Goal: Navigation & Orientation: Find specific page/section

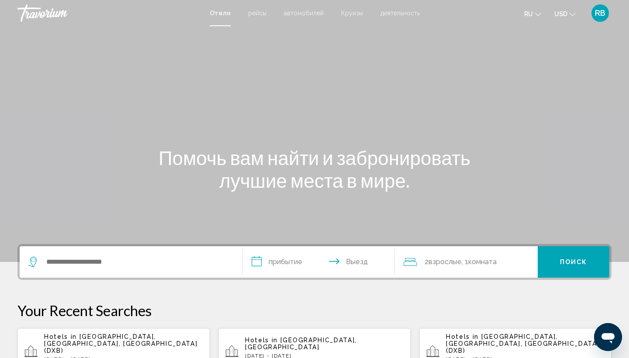
click at [600, 13] on span "RB" at bounding box center [600, 13] width 10 height 9
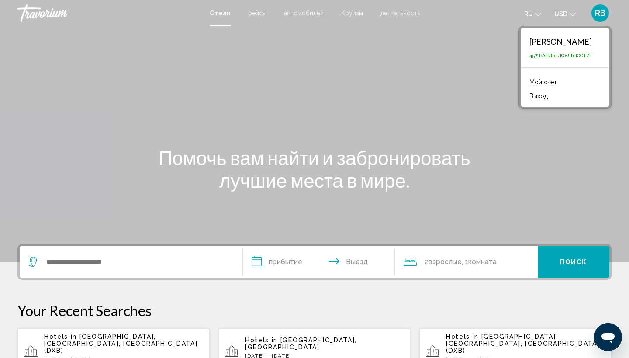
click at [545, 82] on link "Мой счет" at bounding box center [543, 81] width 36 height 11
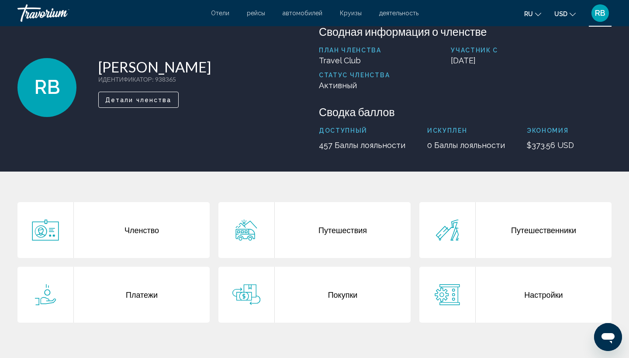
scroll to position [22, 0]
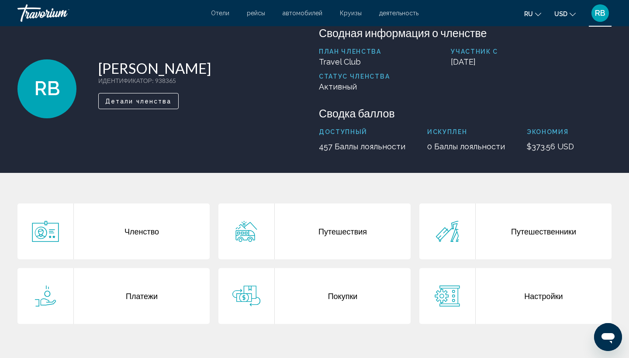
click at [598, 13] on span "RB" at bounding box center [600, 13] width 10 height 9
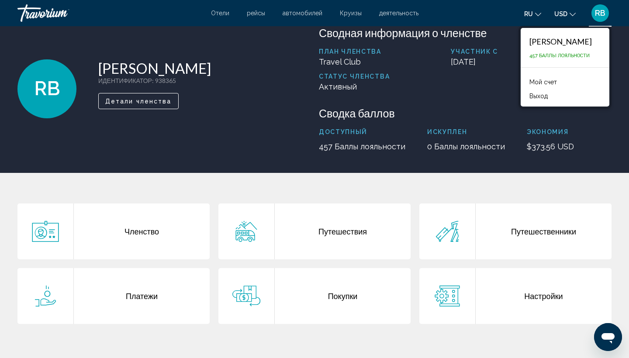
click at [253, 91] on div "RB [PERSON_NAME] ИДЕНТИФИКАТОР : 938365 Второстепенный член Детали членства" at bounding box center [163, 88] width 293 height 125
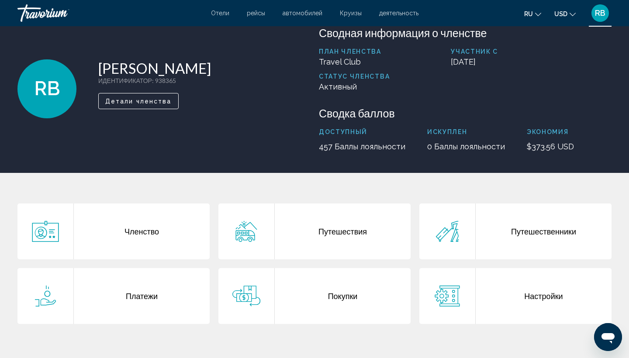
click at [340, 232] on div "Путешествия" at bounding box center [343, 231] width 136 height 56
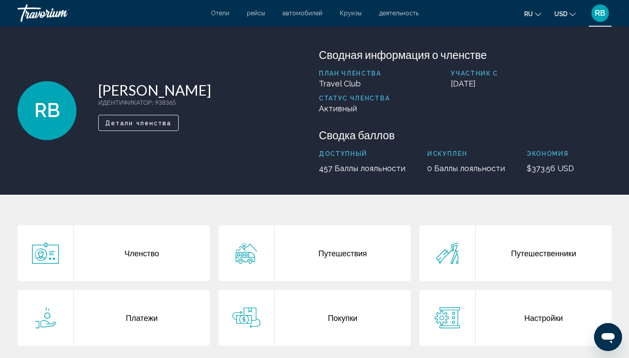
click at [353, 253] on div "Путешествия" at bounding box center [343, 253] width 136 height 56
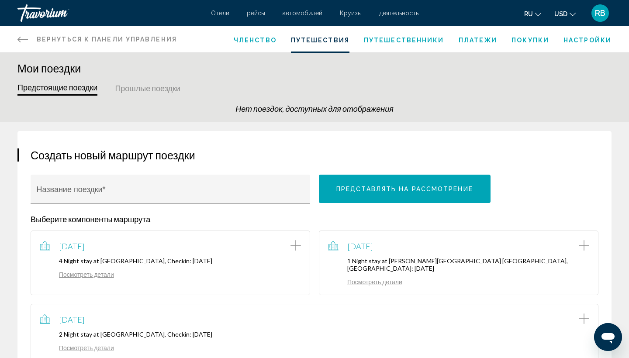
click at [147, 86] on button "Прошлые поездки" at bounding box center [147, 89] width 65 height 14
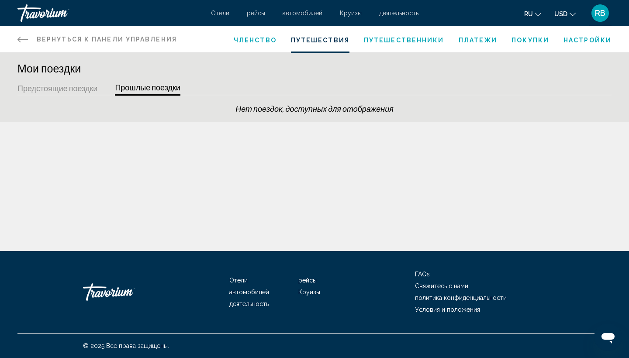
click at [92, 90] on button "Предстоящие поездки" at bounding box center [57, 89] width 80 height 14
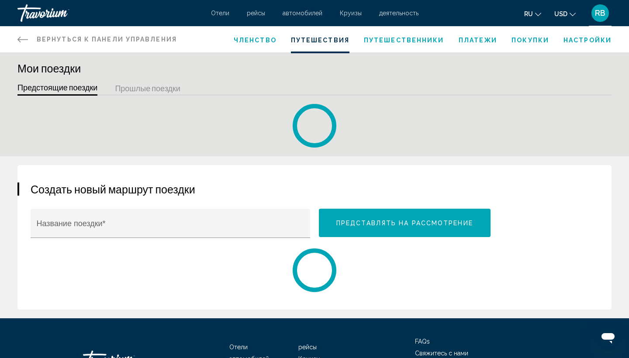
click at [92, 90] on button "Предстоящие поездки" at bounding box center [57, 89] width 80 height 14
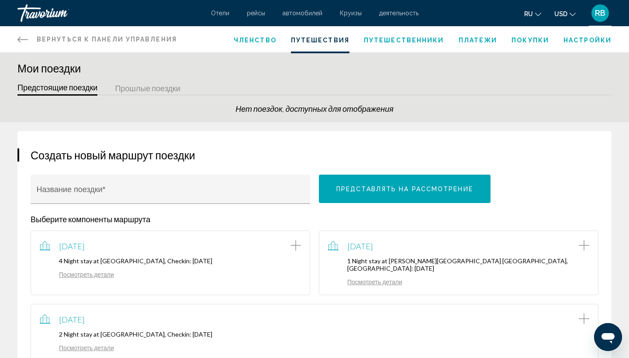
click at [157, 87] on button "Прошлые поездки" at bounding box center [147, 89] width 65 height 14
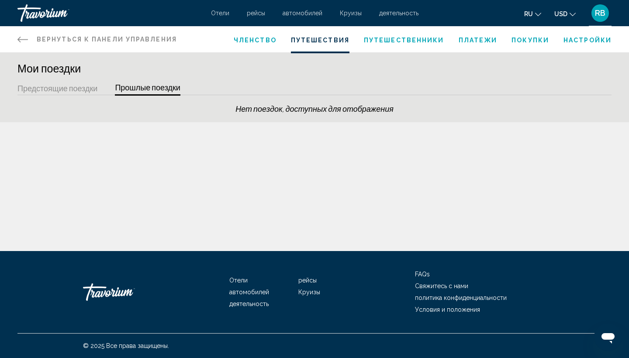
click at [72, 91] on button "Предстоящие поездки" at bounding box center [57, 89] width 80 height 14
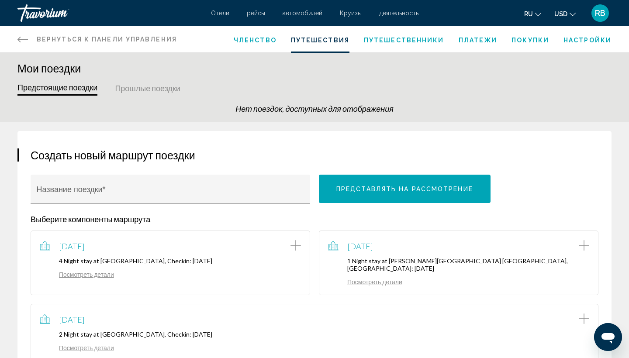
click at [167, 89] on button "Прошлые поездки" at bounding box center [147, 89] width 65 height 14
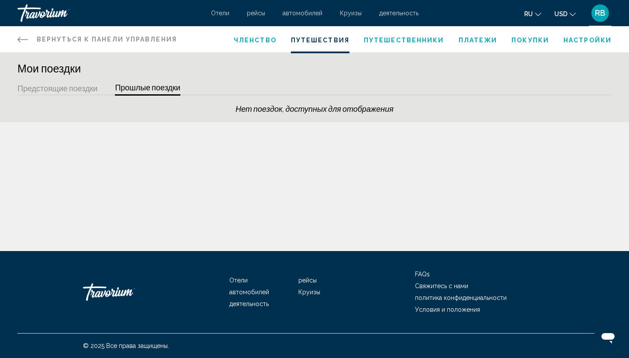
click at [83, 90] on button "Предстоящие поездки" at bounding box center [57, 89] width 80 height 14
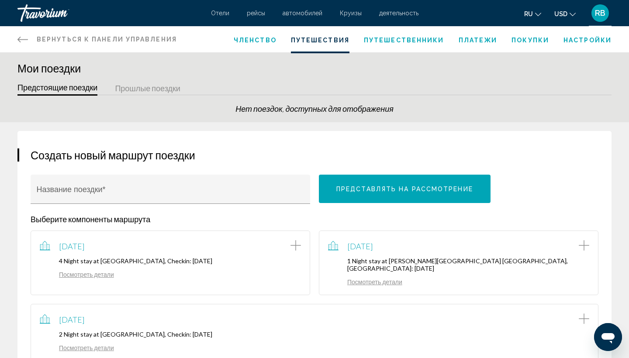
click at [165, 88] on button "Прошлые поездки" at bounding box center [147, 89] width 65 height 14
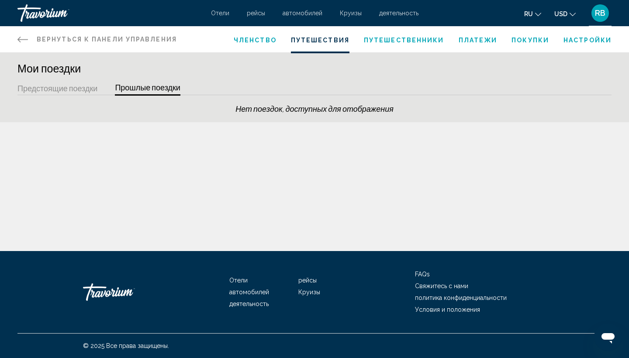
click at [90, 91] on button "Предстоящие поездки" at bounding box center [57, 89] width 80 height 14
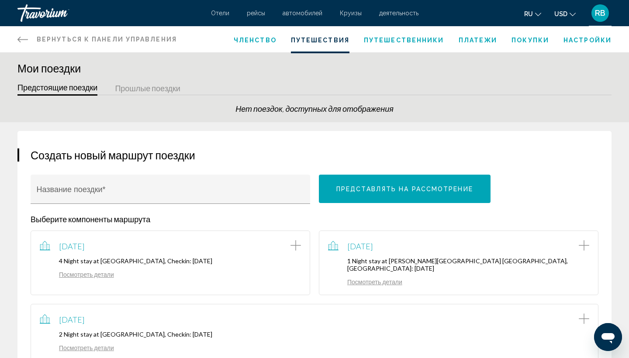
click at [602, 12] on span "RB" at bounding box center [600, 13] width 10 height 9
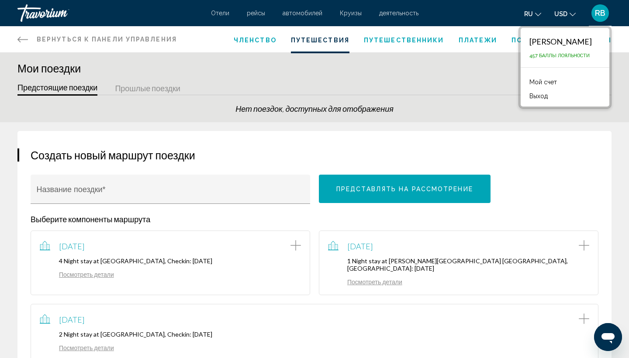
click at [550, 80] on link "Мой счет" at bounding box center [543, 81] width 36 height 11
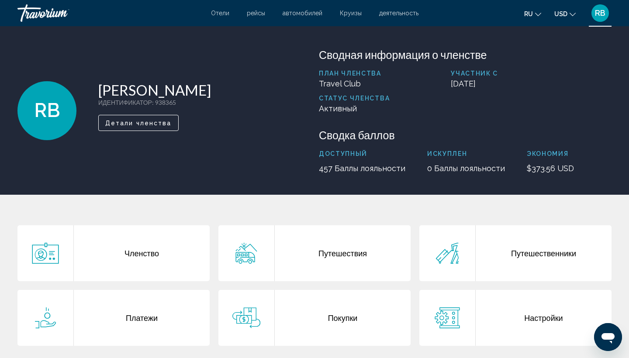
click at [354, 252] on div "Путешествия" at bounding box center [343, 253] width 136 height 56
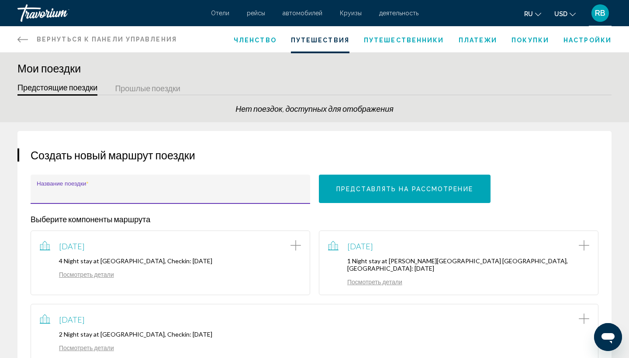
click at [230, 191] on input "Название поездки *" at bounding box center [171, 193] width 268 height 9
click at [276, 137] on div "Создать новый маршрут поездки Название поездки * Представлять на рассмотрение В…" at bounding box center [314, 255] width 594 height 248
click at [257, 40] on span "Членство" at bounding box center [255, 40] width 43 height 7
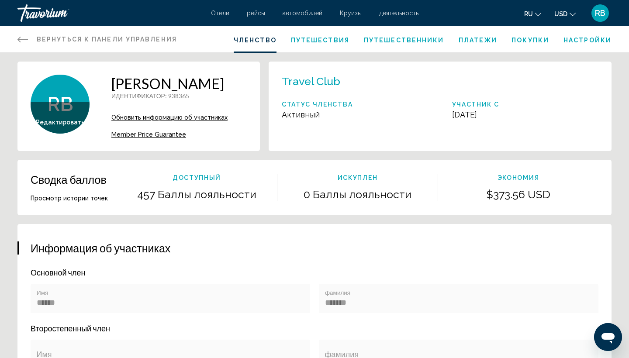
click at [331, 39] on span "Путешествия" at bounding box center [320, 40] width 59 height 7
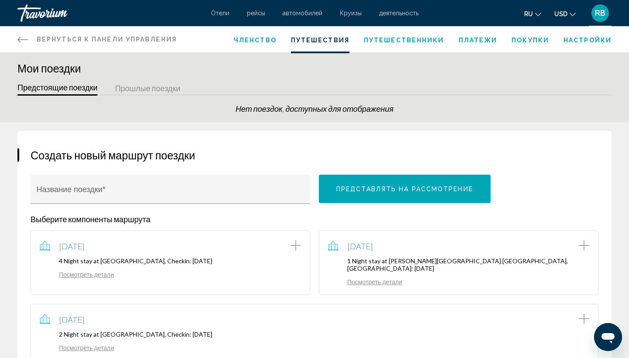
click at [266, 39] on span "Членство" at bounding box center [255, 40] width 43 height 7
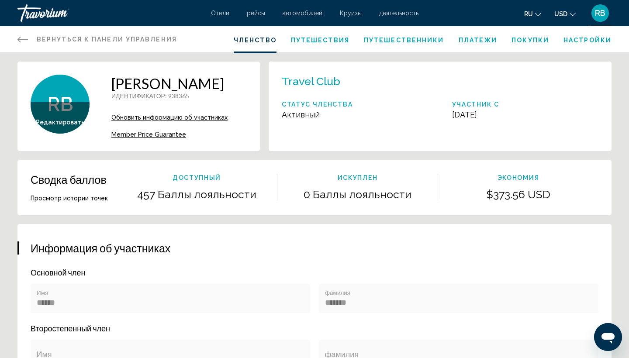
click at [323, 40] on span "Путешествия" at bounding box center [320, 40] width 59 height 7
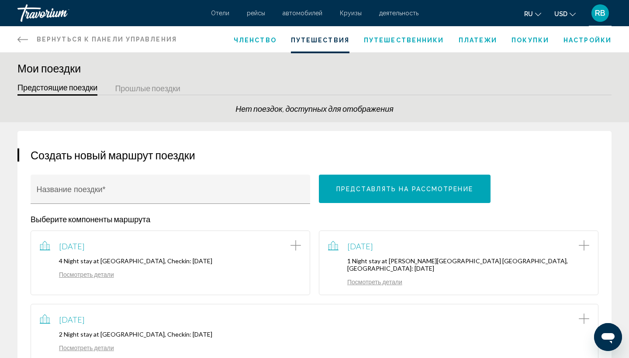
click at [263, 41] on span "Членство" at bounding box center [255, 40] width 43 height 7
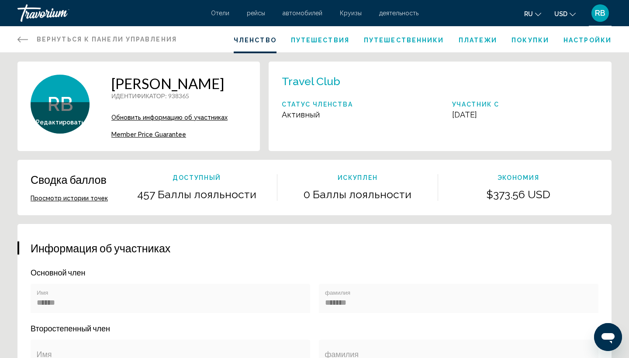
click at [316, 42] on span "Путешествия" at bounding box center [320, 40] width 59 height 7
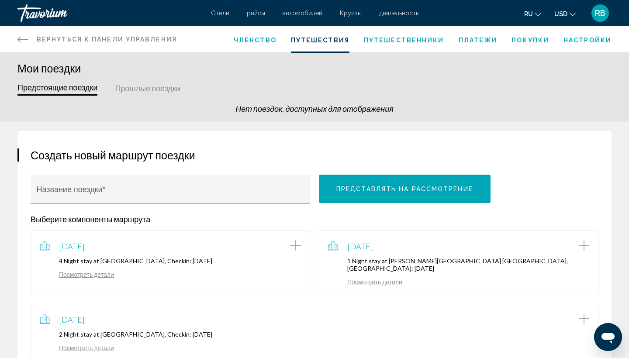
click at [603, 306] on icon "Открыть окно обмена сообщениями" at bounding box center [607, 338] width 13 height 10
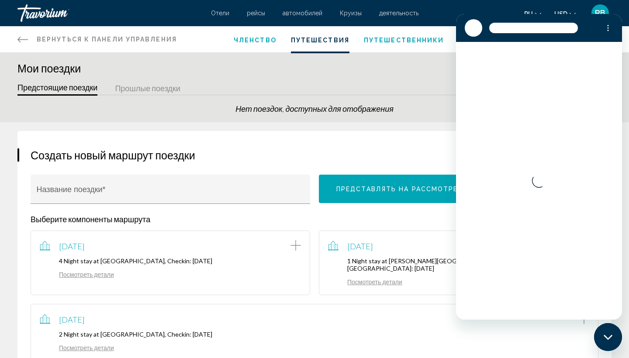
click at [361, 76] on div "Мои поездки Предстоящие поездки Прошлые поездки Нет поездок, доступных для отоб…" at bounding box center [314, 92] width 629 height 61
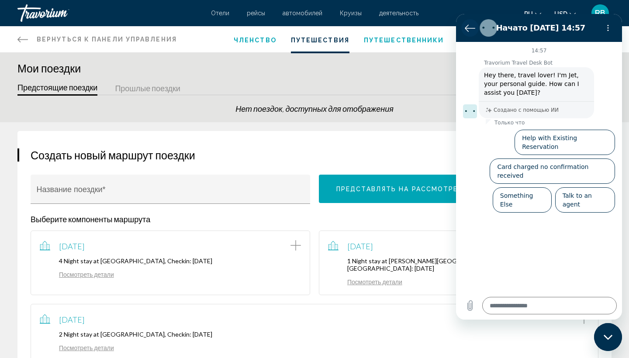
click at [472, 27] on icon "Вернуться к списку разговоров" at bounding box center [470, 28] width 10 height 10
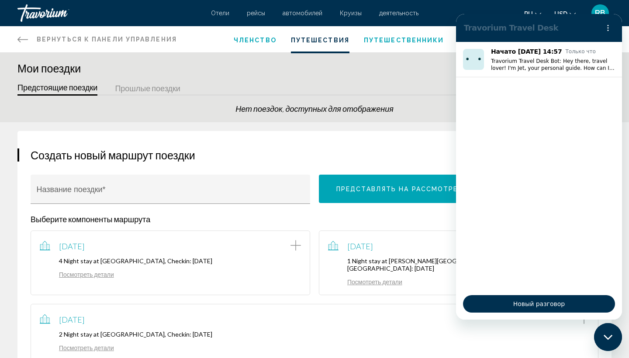
click at [316, 78] on div "Мои поездки Предстоящие поездки Прошлые поездки Нет поездок, доступных для отоб…" at bounding box center [314, 92] width 629 height 61
click at [603, 30] on icon "Меню параметров" at bounding box center [607, 27] width 7 height 7
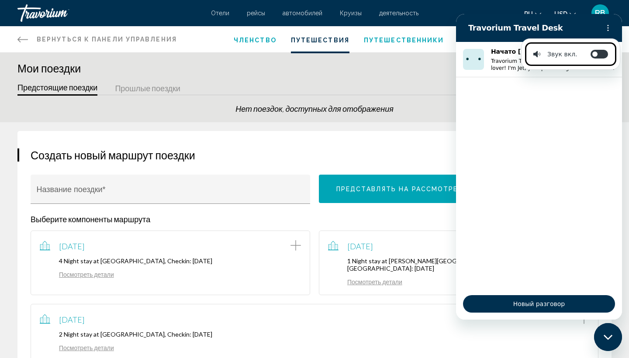
click at [317, 76] on div "Мои поездки Предстоящие поездки Прошлые поездки Нет поездок, доступных для отоб…" at bounding box center [314, 92] width 629 height 61
click at [313, 76] on div "Мои поездки Предстоящие поездки Прошлые поездки Нет поездок, доступных для отоб…" at bounding box center [314, 92] width 629 height 61
click at [265, 40] on span "Членство" at bounding box center [255, 40] width 43 height 7
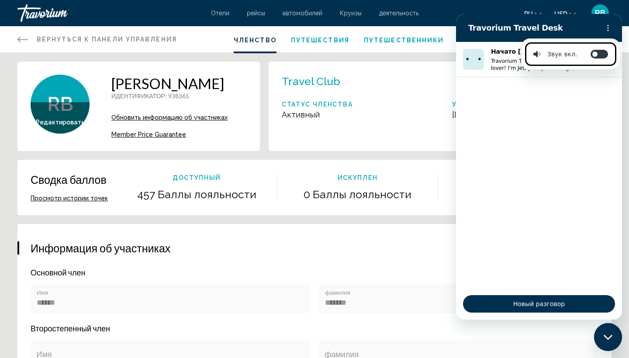
click at [393, 40] on span "Путешественники" at bounding box center [404, 40] width 80 height 7
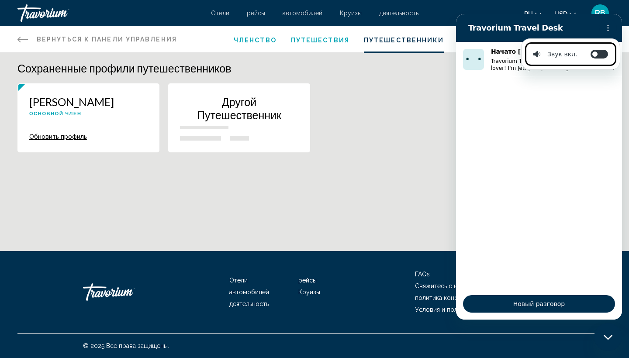
click at [327, 42] on span "Путешествия" at bounding box center [320, 40] width 59 height 7
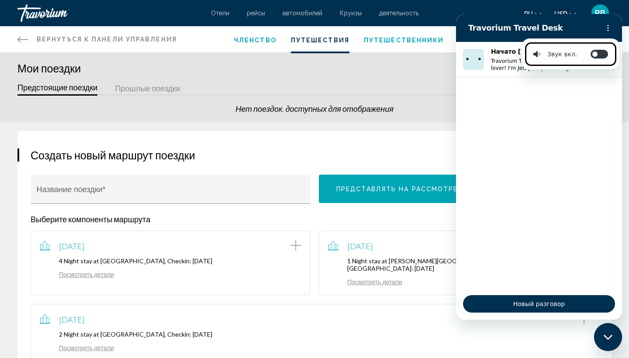
click at [392, 37] on span "Путешественники" at bounding box center [404, 40] width 80 height 7
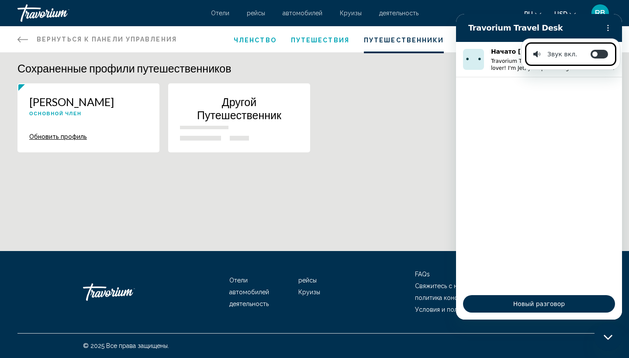
click at [332, 42] on span "Путешествия" at bounding box center [320, 40] width 59 height 7
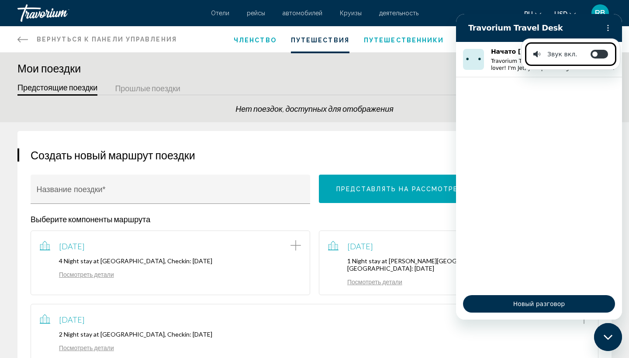
click at [172, 90] on button "Прошлые поездки" at bounding box center [147, 89] width 65 height 14
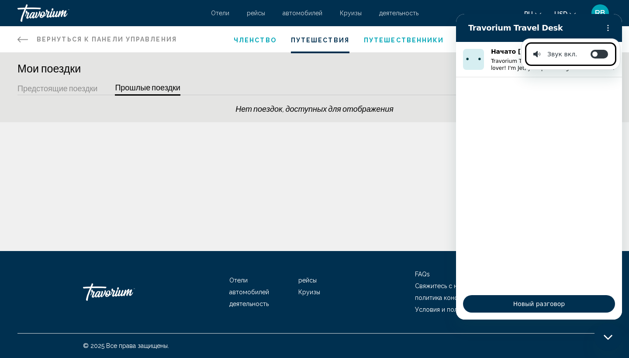
click at [81, 89] on button "Предстоящие поездки" at bounding box center [57, 89] width 80 height 14
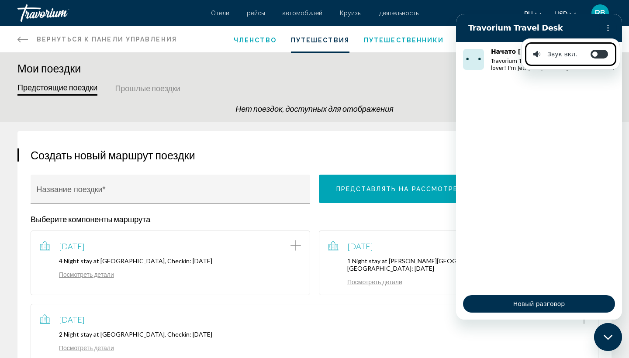
click at [143, 88] on button "Прошлые поездки" at bounding box center [147, 89] width 65 height 14
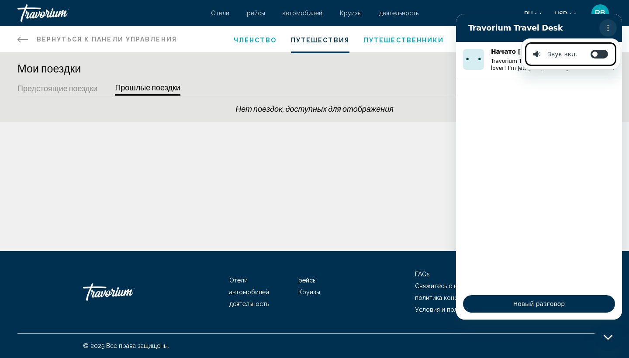
click at [603, 30] on icon "Меню параметров" at bounding box center [607, 27] width 7 height 7
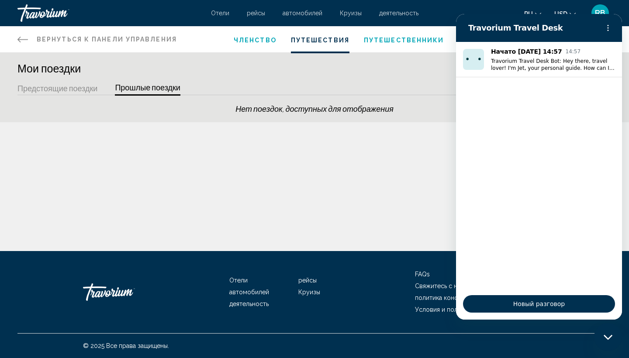
click at [319, 72] on h1 "Мои поездки" at bounding box center [314, 68] width 594 height 13
